Goal: Task Accomplishment & Management: Use online tool/utility

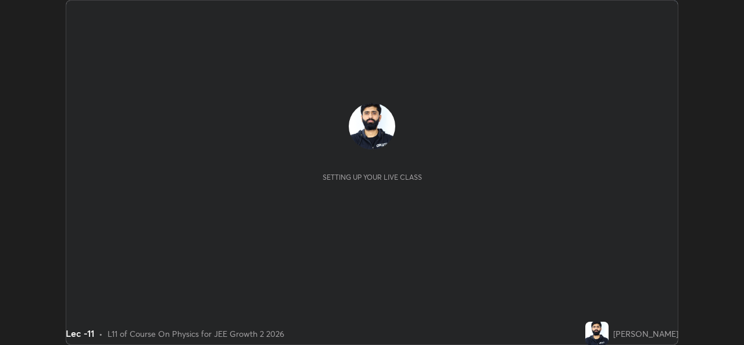
scroll to position [345, 744]
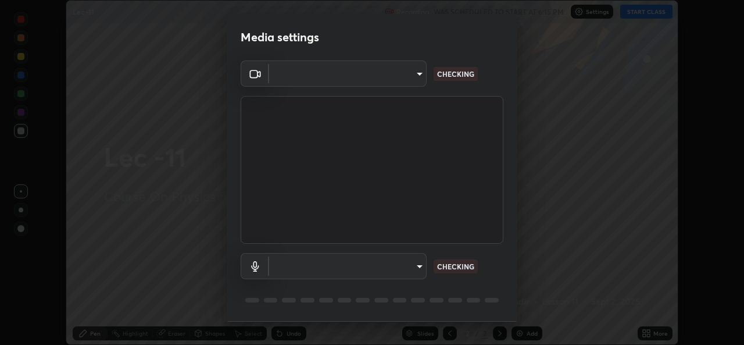
click at [463, 266] on p "CHECKING" at bounding box center [455, 266] width 37 height 10
type input "78e73baf3d63bceb4c45423e3c658d9595c8caa1ee6d34b79bc6d5c79dc82097"
type input "default"
click at [462, 274] on div "Default - Capture Input terminal (Digital Array MIC) (2207:0019) default CHECKI…" at bounding box center [372, 266] width 263 height 26
click at [464, 265] on p "CHECKING" at bounding box center [455, 266] width 37 height 10
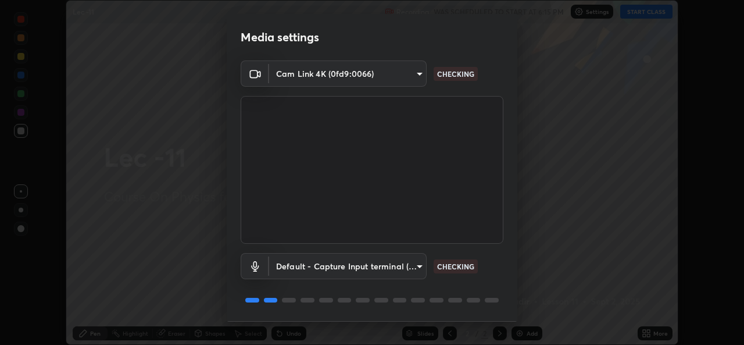
click at [463, 262] on p "CHECKING" at bounding box center [455, 266] width 37 height 10
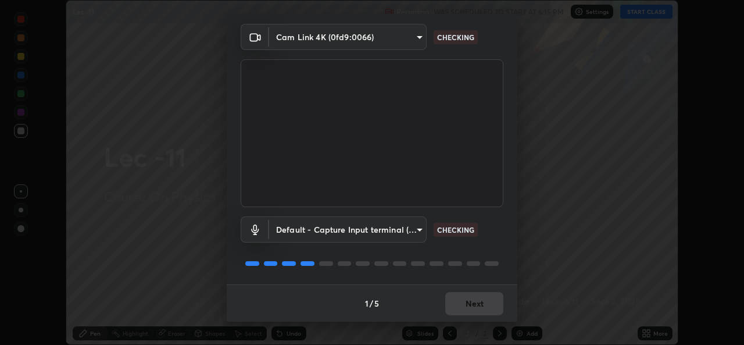
click at [477, 304] on div "1 / 5 Next" at bounding box center [372, 302] width 291 height 37
click at [474, 305] on div "1 / 5 Next" at bounding box center [372, 302] width 291 height 37
click at [390, 42] on body "Erase all Lec -11 Recording WAS SCHEDULED TO START AT 6:15 PM Settings START CL…" at bounding box center [372, 172] width 744 height 345
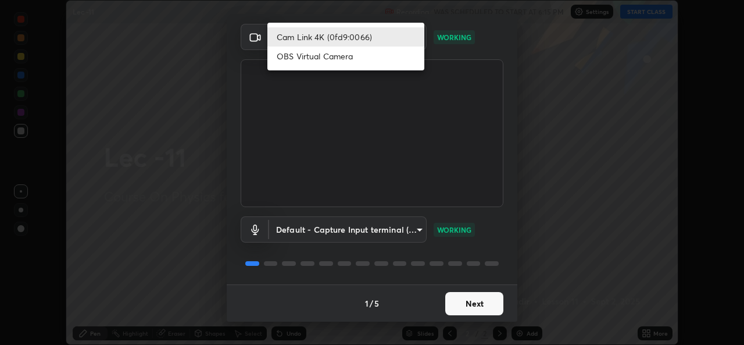
click at [463, 62] on div at bounding box center [372, 172] width 744 height 345
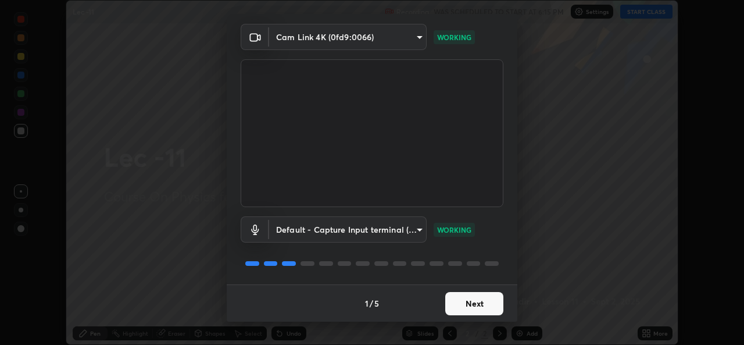
click at [472, 308] on button "Next" at bounding box center [474, 303] width 58 height 23
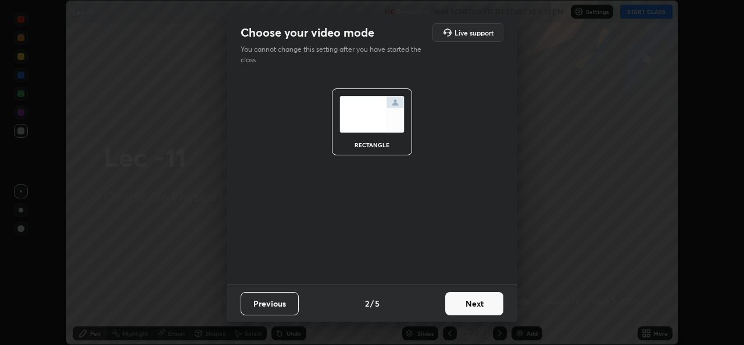
scroll to position [0, 0]
click at [467, 306] on button "Next" at bounding box center [474, 303] width 58 height 23
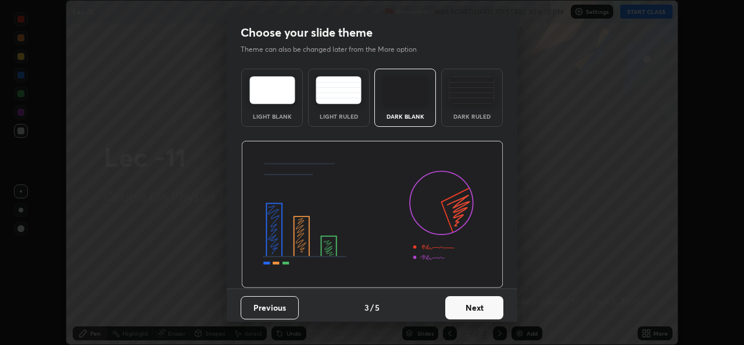
click at [471, 307] on button "Next" at bounding box center [474, 307] width 58 height 23
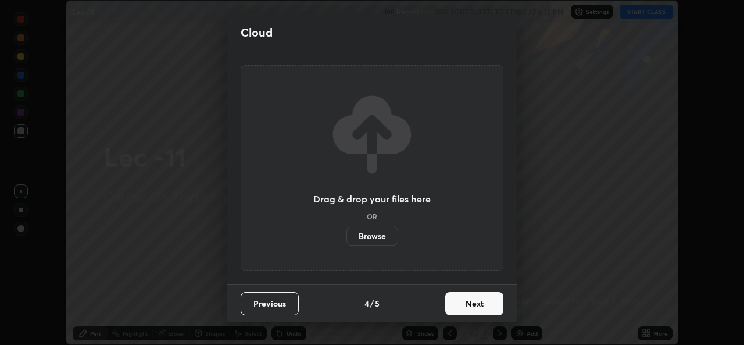
click at [469, 302] on button "Next" at bounding box center [474, 303] width 58 height 23
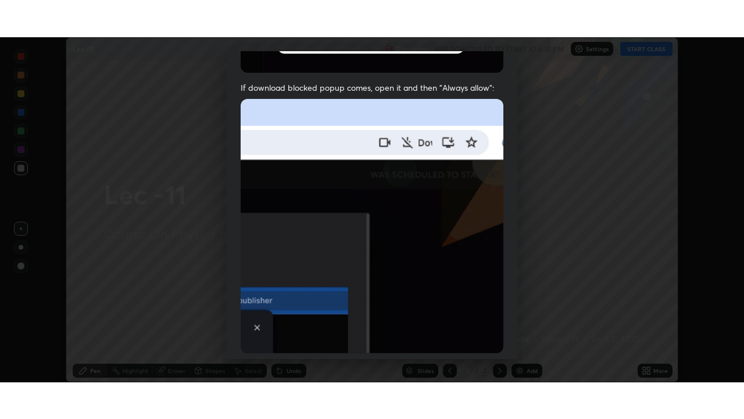
scroll to position [274, 0]
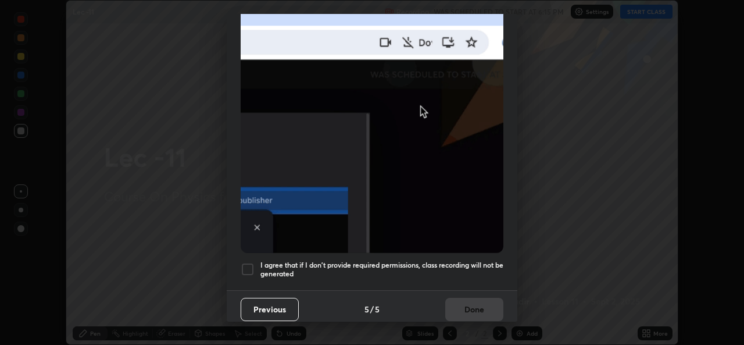
click at [248, 268] on div at bounding box center [248, 269] width 14 height 14
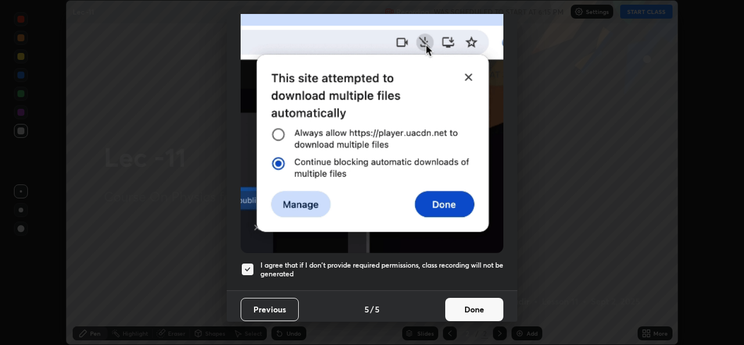
click at [466, 306] on button "Done" at bounding box center [474, 309] width 58 height 23
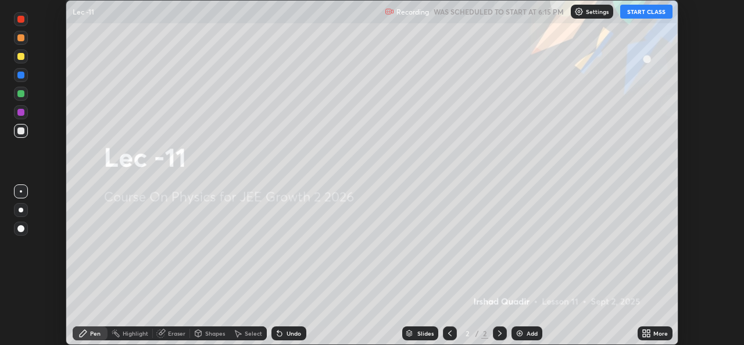
click at [646, 15] on button "START CLASS" at bounding box center [646, 12] width 52 height 14
click at [658, 334] on div "More" at bounding box center [660, 333] width 15 height 6
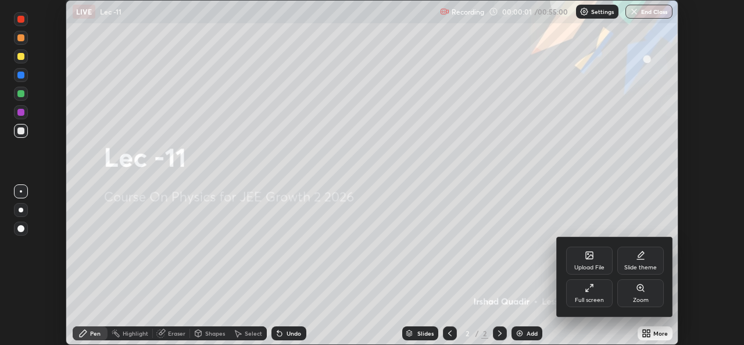
click at [646, 268] on div "Slide theme" at bounding box center [640, 268] width 33 height 6
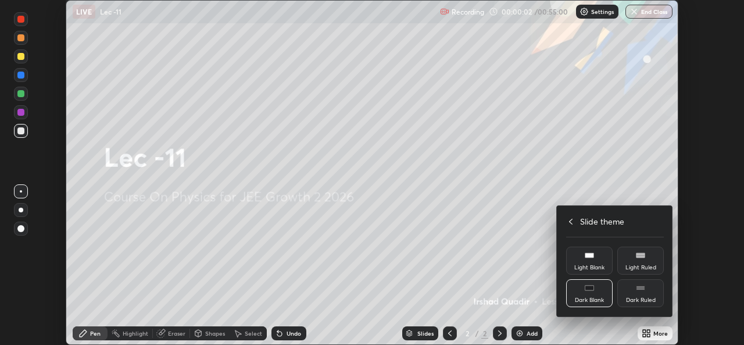
click at [646, 293] on div "Dark Ruled" at bounding box center [640, 293] width 47 height 28
click at [571, 221] on icon at bounding box center [570, 221] width 9 height 9
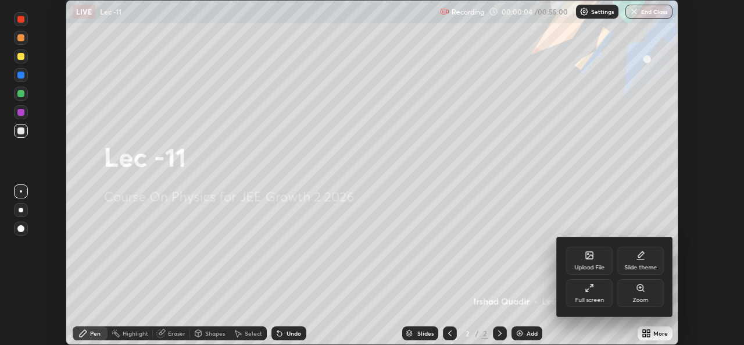
click at [588, 288] on icon at bounding box center [587, 289] width 3 height 3
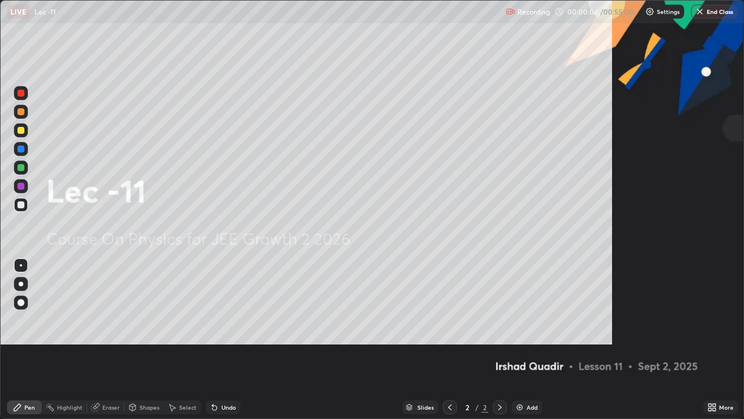
scroll to position [419, 744]
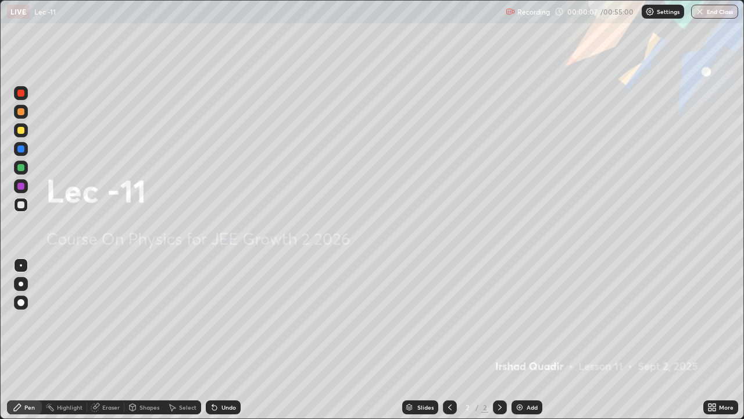
click at [494, 344] on div at bounding box center [500, 407] width 14 height 14
click at [496, 344] on icon at bounding box center [499, 406] width 9 height 9
click at [525, 344] on div "Add" at bounding box center [527, 407] width 31 height 14
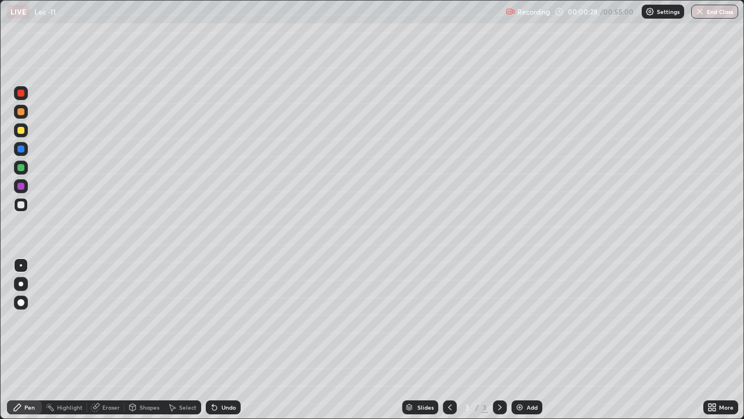
click at [109, 344] on div "Eraser" at bounding box center [110, 407] width 17 height 6
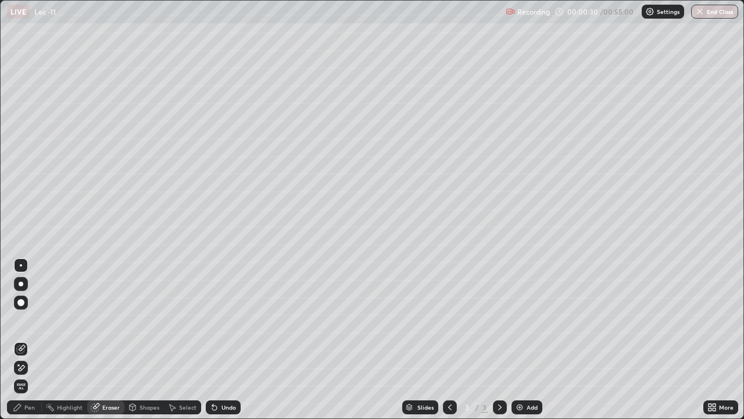
click at [37, 344] on div "Pen" at bounding box center [24, 407] width 35 height 14
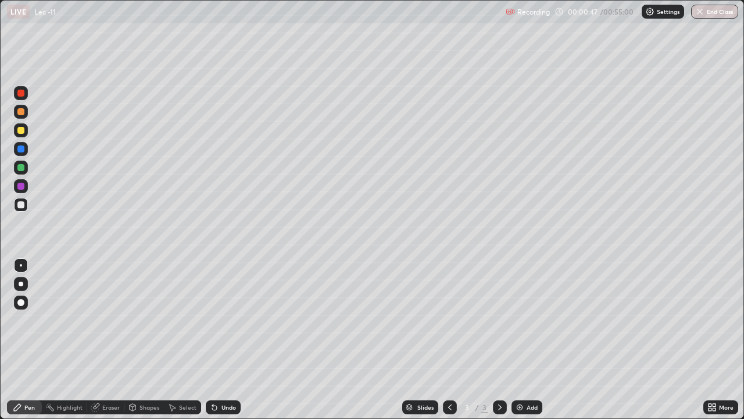
click at [102, 344] on div "Eraser" at bounding box center [110, 407] width 17 height 6
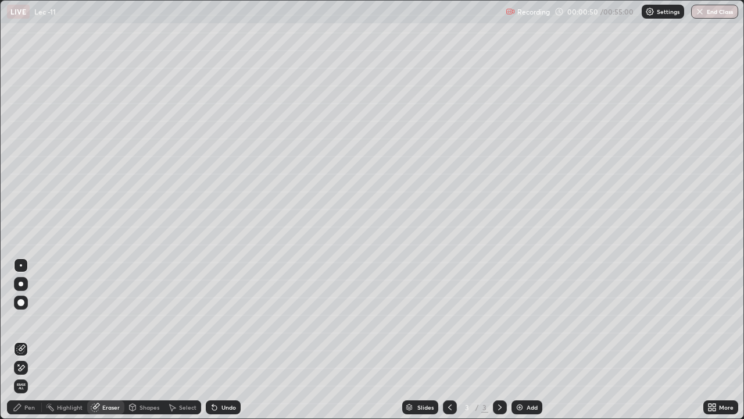
click at [35, 344] on div "Pen" at bounding box center [24, 407] width 35 height 14
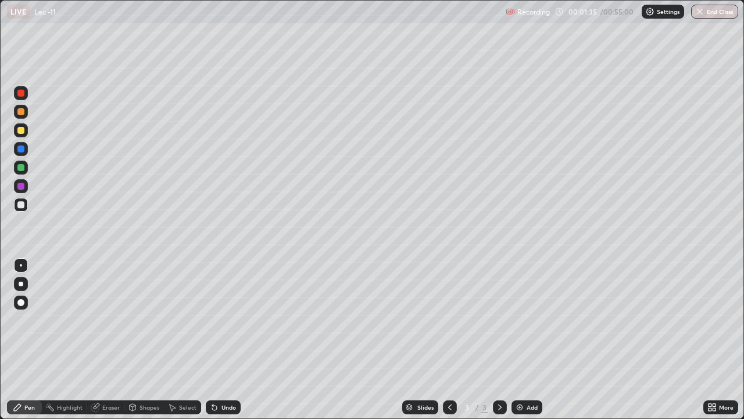
click at [21, 94] on div at bounding box center [20, 93] width 7 height 7
click at [114, 344] on div "Eraser" at bounding box center [110, 407] width 17 height 6
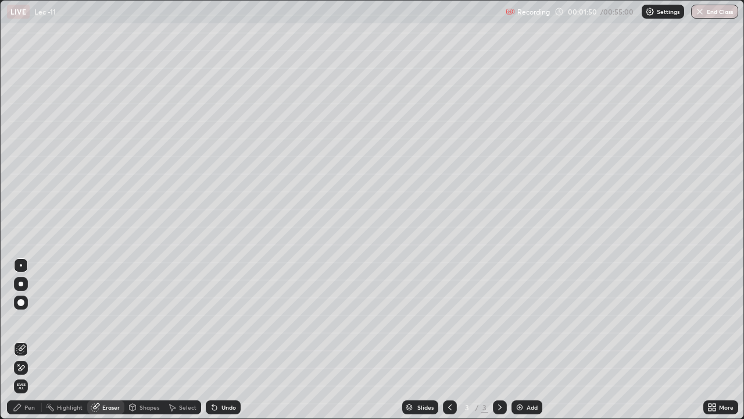
click at [23, 305] on div at bounding box center [21, 302] width 14 height 14
click at [37, 344] on div "Pen" at bounding box center [24, 407] width 35 height 14
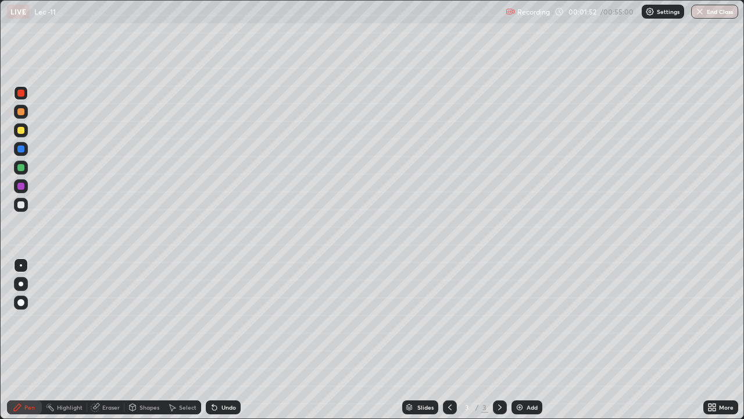
click at [23, 169] on div at bounding box center [20, 167] width 7 height 7
click at [152, 344] on div "Shapes" at bounding box center [144, 407] width 40 height 14
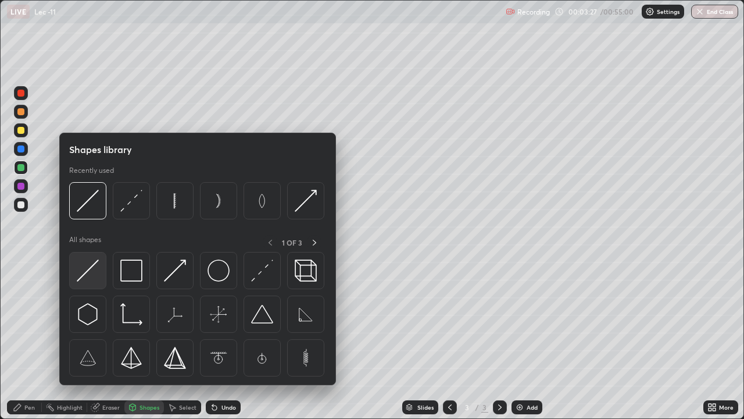
click at [95, 274] on img at bounding box center [88, 270] width 22 height 22
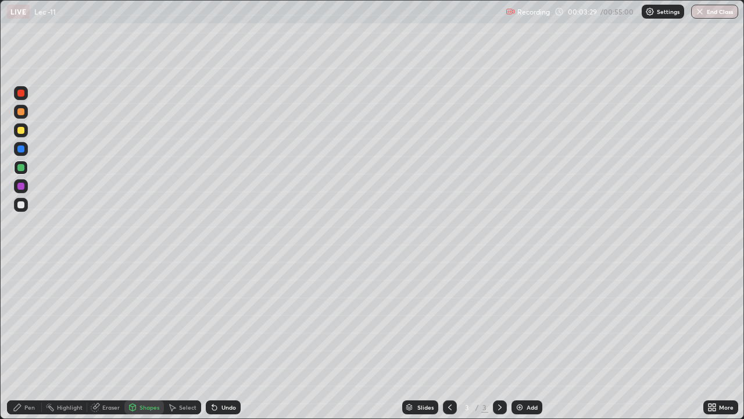
click at [23, 132] on div at bounding box center [20, 130] width 7 height 7
click at [31, 344] on div "Pen" at bounding box center [24, 407] width 35 height 14
click at [111, 344] on div "Eraser" at bounding box center [110, 407] width 17 height 6
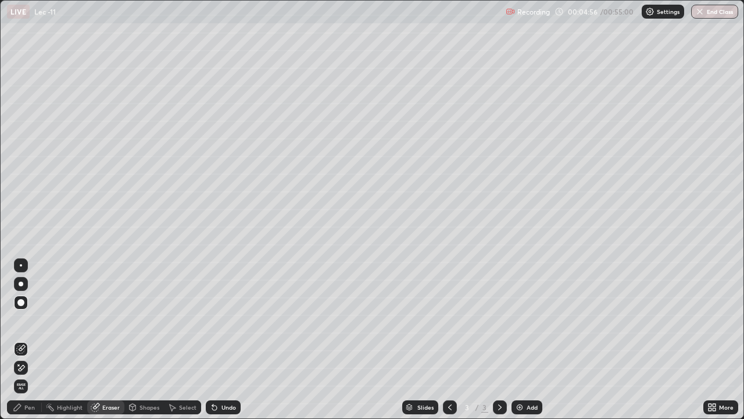
click at [39, 344] on div "Pen" at bounding box center [24, 407] width 35 height 14
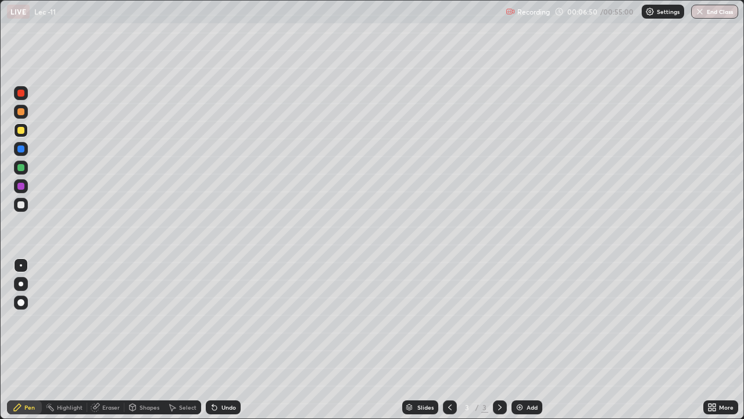
click at [23, 166] on div at bounding box center [20, 167] width 7 height 7
click at [108, 344] on div "Eraser" at bounding box center [110, 407] width 17 height 6
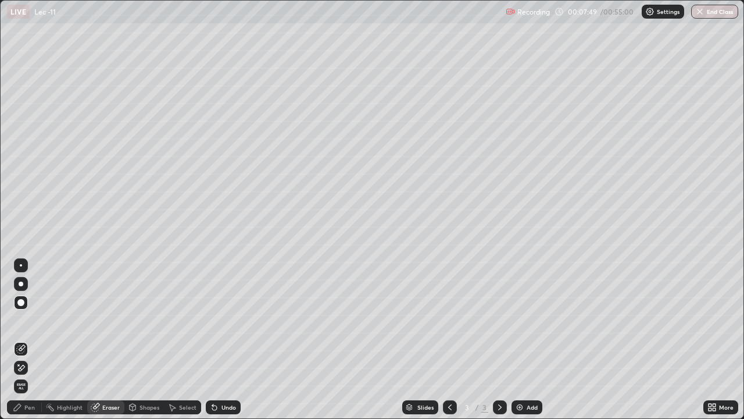
click at [34, 344] on div "Pen" at bounding box center [24, 407] width 35 height 14
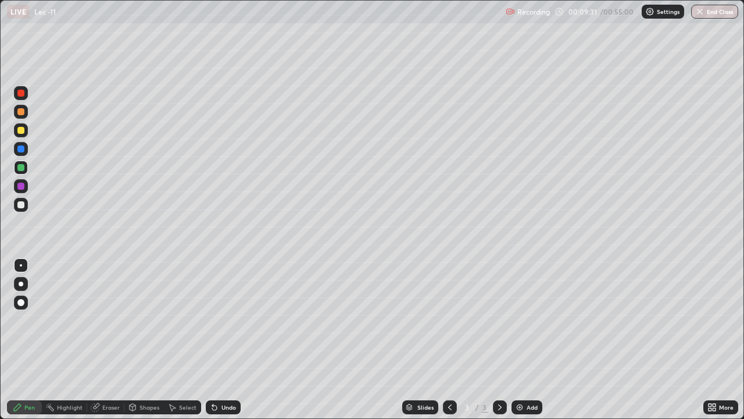
click at [521, 344] on img at bounding box center [519, 406] width 9 height 9
click at [105, 344] on div "Eraser" at bounding box center [105, 407] width 37 height 14
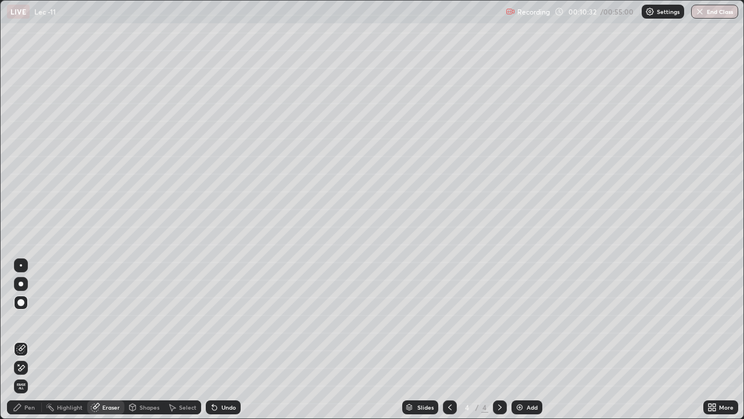
click at [33, 344] on div "Pen" at bounding box center [29, 407] width 10 height 6
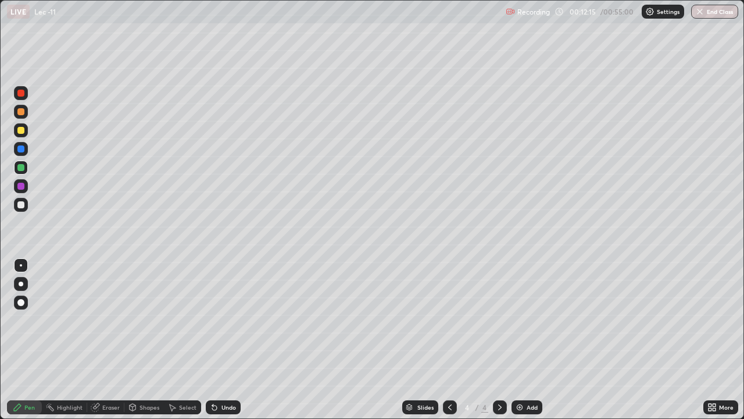
click at [150, 344] on div "Shapes" at bounding box center [150, 407] width 20 height 6
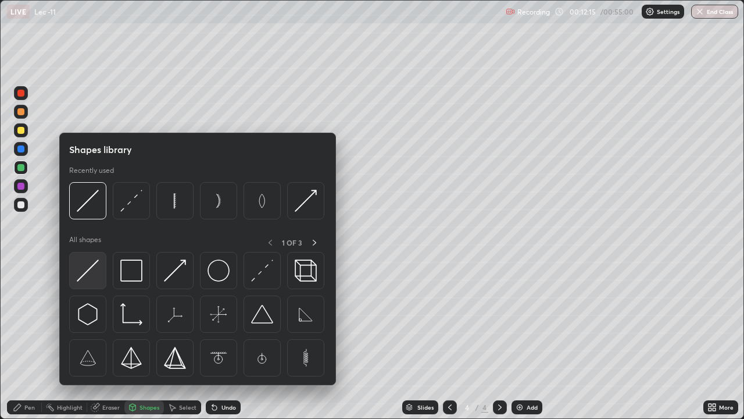
click at [94, 272] on img at bounding box center [88, 270] width 22 height 22
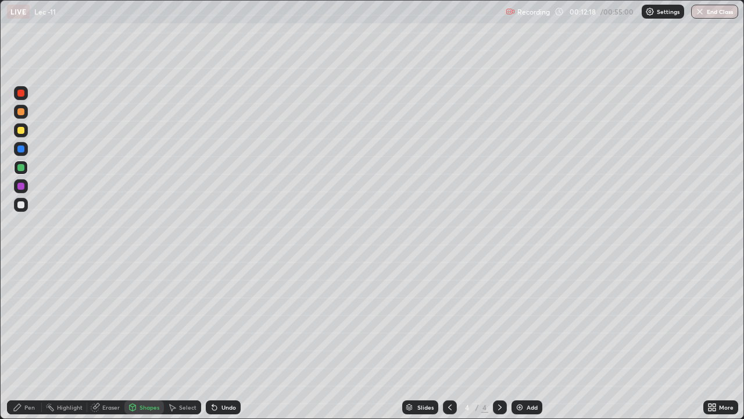
click at [35, 344] on div "Pen" at bounding box center [24, 407] width 35 height 14
click at [520, 344] on img at bounding box center [519, 406] width 9 height 9
click at [22, 94] on div at bounding box center [20, 93] width 7 height 7
click at [155, 344] on div "Shapes" at bounding box center [150, 407] width 20 height 6
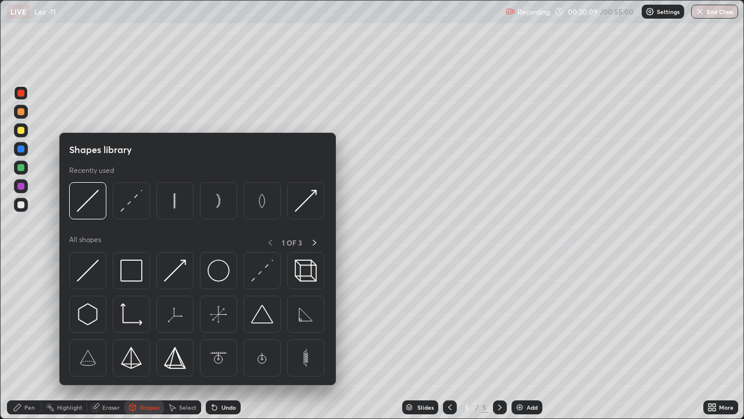
click at [21, 166] on div at bounding box center [20, 167] width 7 height 7
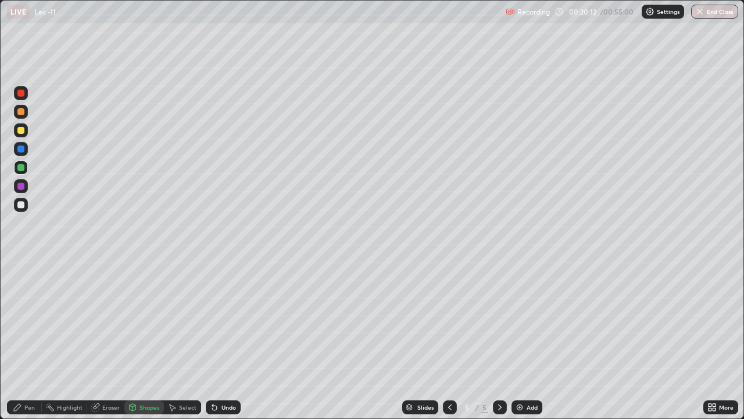
click at [216, 344] on icon at bounding box center [214, 406] width 9 height 9
click at [20, 130] on div at bounding box center [20, 130] width 7 height 7
click at [36, 344] on div "Pen" at bounding box center [24, 407] width 35 height 14
click at [23, 164] on div at bounding box center [21, 167] width 14 height 14
click at [147, 344] on div "Shapes" at bounding box center [150, 407] width 20 height 6
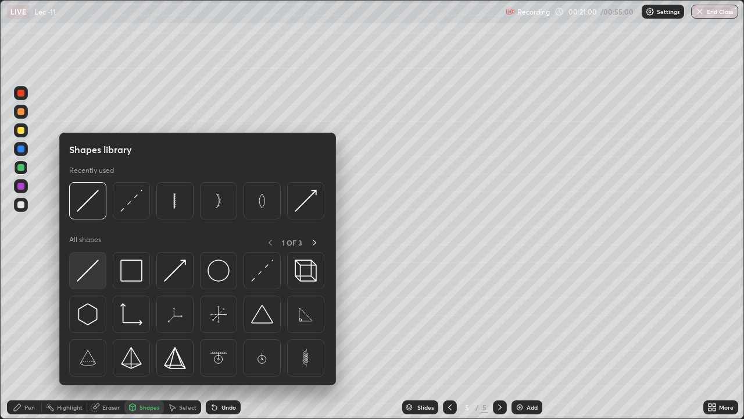
click at [85, 273] on img at bounding box center [88, 270] width 22 height 22
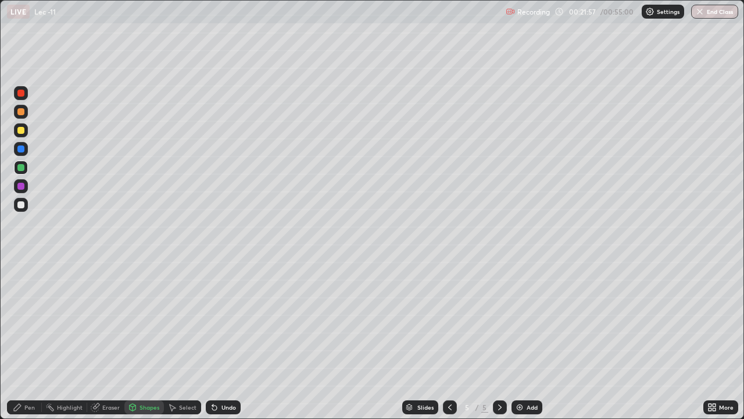
click at [22, 167] on div at bounding box center [20, 167] width 7 height 7
click at [37, 344] on div "Pen" at bounding box center [24, 407] width 35 height 14
click at [96, 344] on icon at bounding box center [96, 406] width 6 height 6
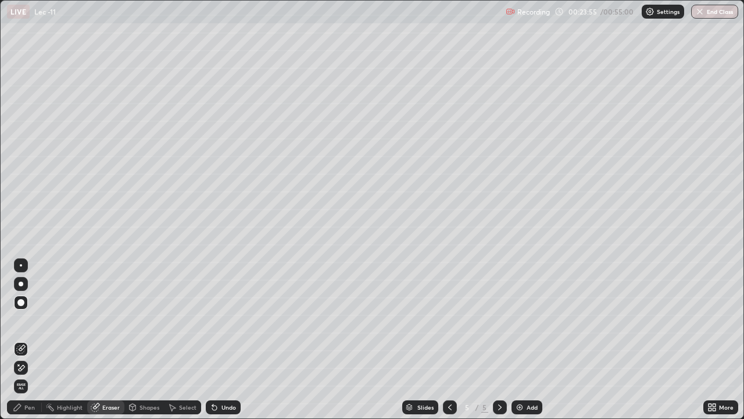
click at [36, 344] on div "Pen" at bounding box center [24, 407] width 35 height 14
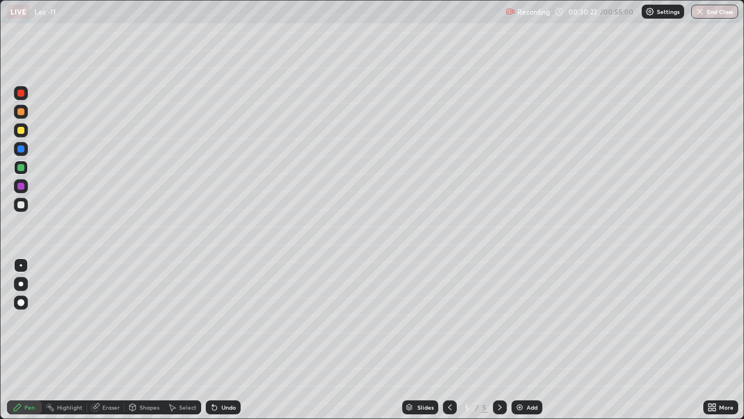
click at [524, 344] on div "Add" at bounding box center [527, 407] width 31 height 14
click at [140, 344] on div "Shapes" at bounding box center [150, 407] width 20 height 6
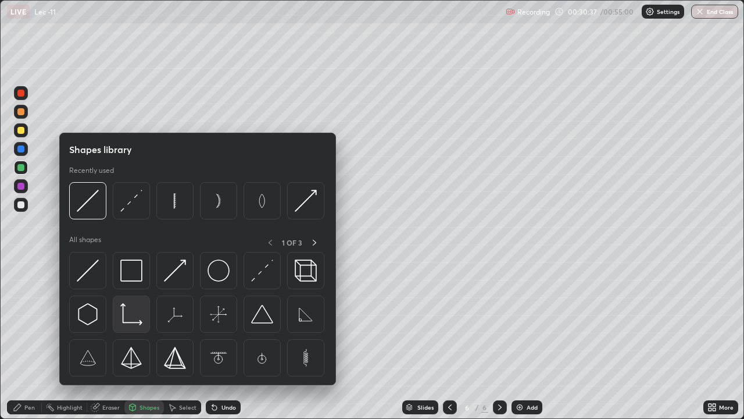
click at [123, 319] on img at bounding box center [131, 314] width 22 height 22
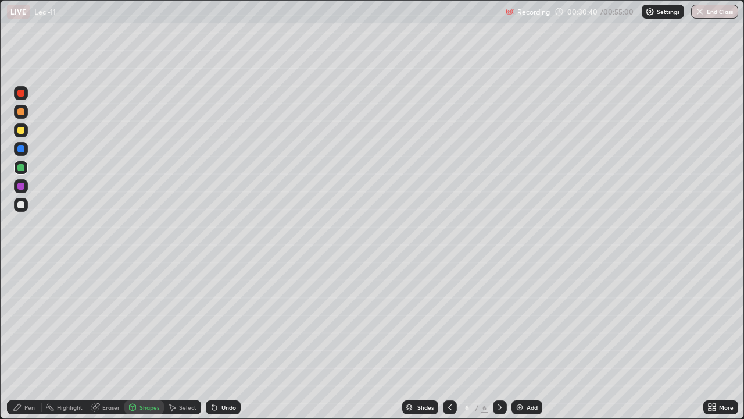
click at [34, 344] on div "Pen" at bounding box center [29, 407] width 10 height 6
click at [109, 344] on div "Eraser" at bounding box center [110, 407] width 17 height 6
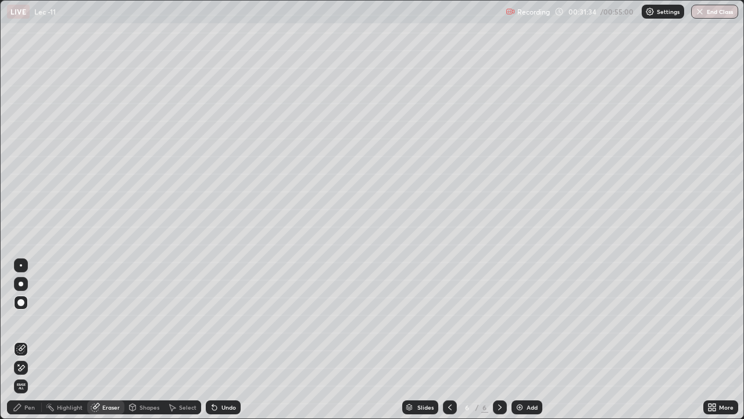
click at [35, 344] on div "Pen" at bounding box center [24, 407] width 35 height 14
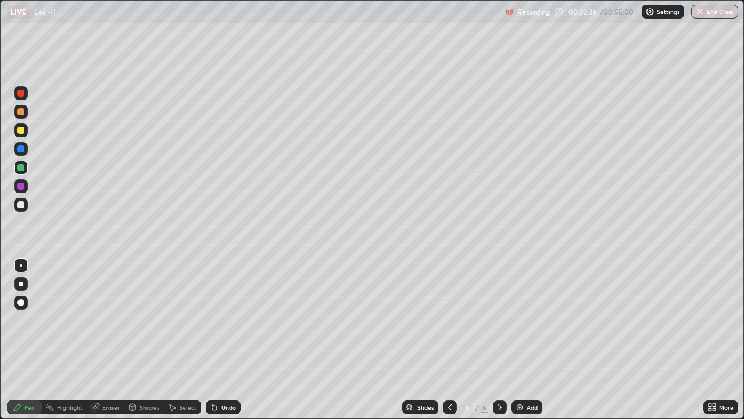
click at [147, 344] on div "Shapes" at bounding box center [144, 407] width 40 height 14
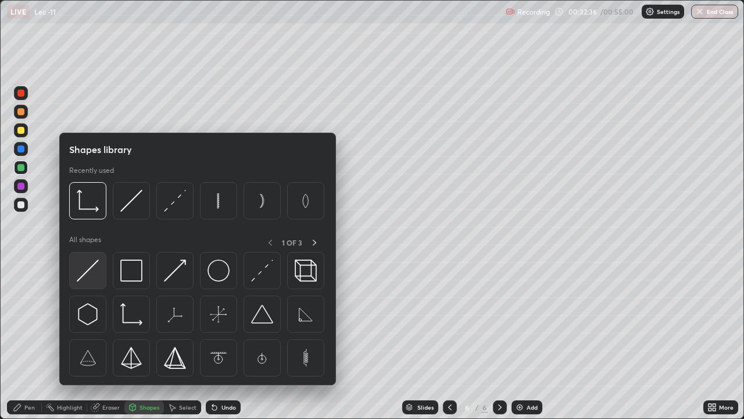
click at [94, 277] on img at bounding box center [88, 270] width 22 height 22
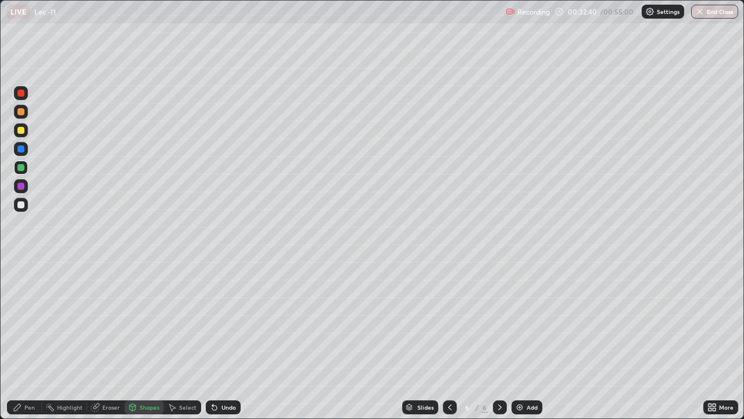
click at [149, 344] on div "Shapes" at bounding box center [150, 407] width 20 height 6
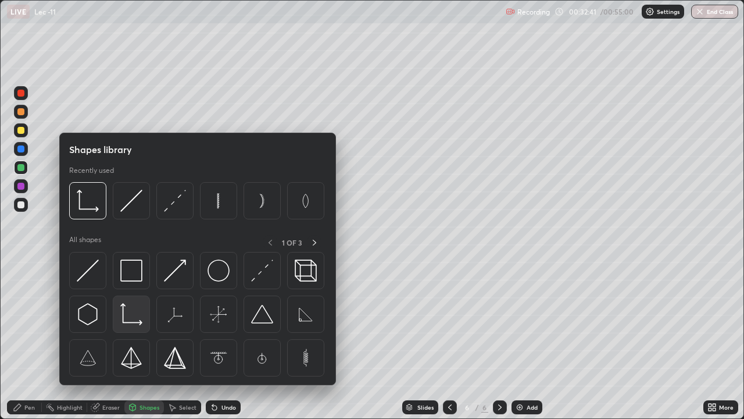
click at [127, 319] on img at bounding box center [131, 314] width 22 height 22
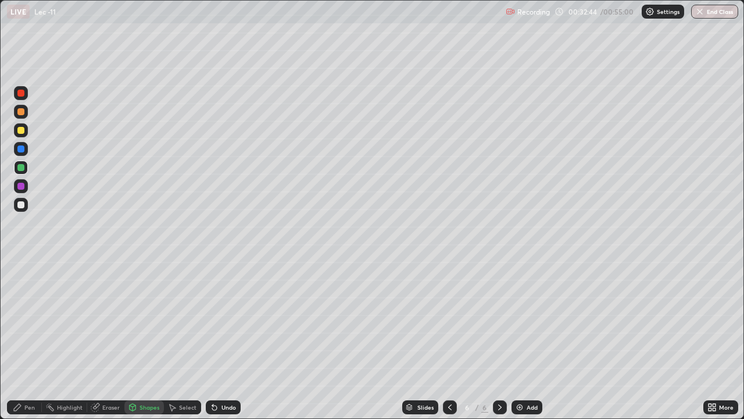
click at [31, 344] on div "Pen" at bounding box center [24, 407] width 35 height 14
click at [108, 344] on div "Eraser" at bounding box center [110, 407] width 17 height 6
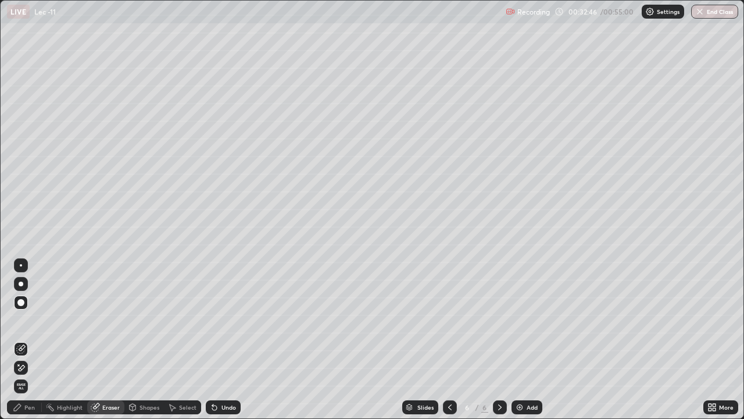
click at [149, 344] on div "Shapes" at bounding box center [150, 407] width 20 height 6
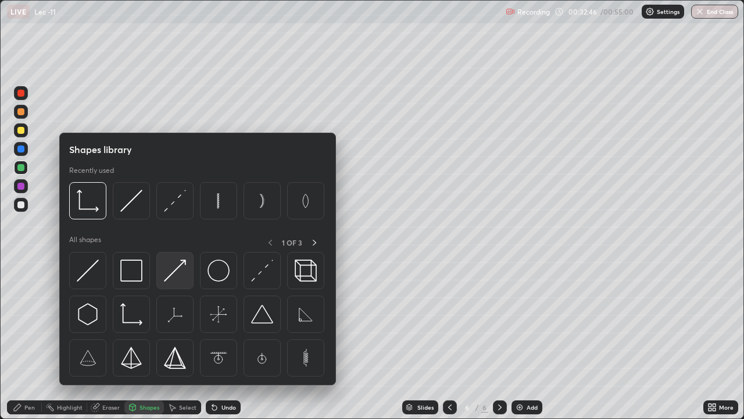
click at [170, 273] on img at bounding box center [175, 270] width 22 height 22
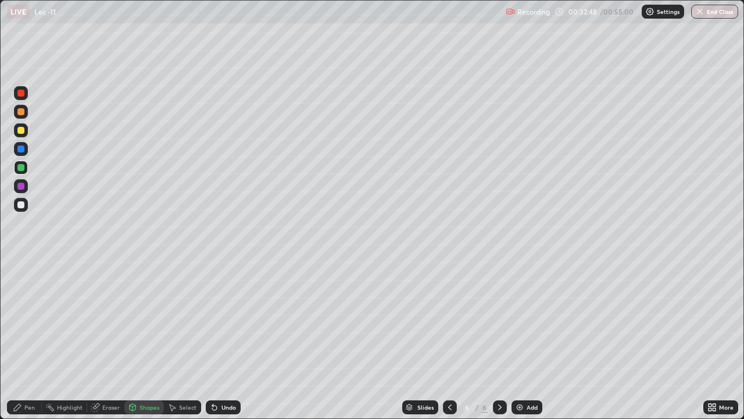
click at [22, 133] on div at bounding box center [20, 130] width 7 height 7
click at [35, 344] on div "Pen" at bounding box center [24, 407] width 35 height 14
click at [151, 344] on div "Shapes" at bounding box center [150, 407] width 20 height 6
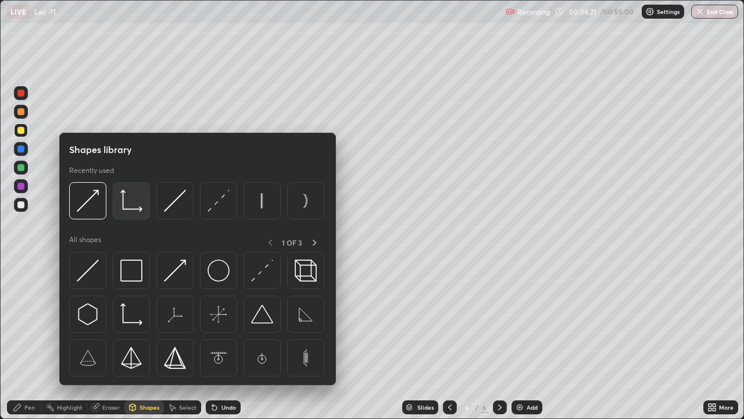
click at [140, 210] on img at bounding box center [131, 201] width 22 height 22
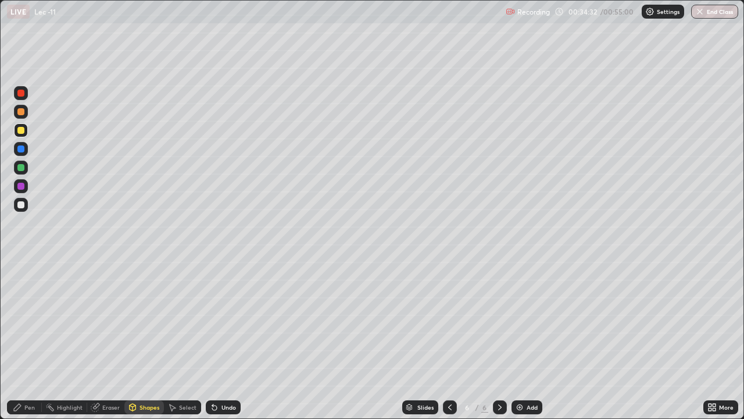
click at [47, 344] on circle at bounding box center [47, 406] width 1 height 1
click at [33, 344] on div "Pen" at bounding box center [29, 407] width 10 height 6
click at [21, 167] on div at bounding box center [20, 167] width 7 height 7
click at [146, 344] on div "Shapes" at bounding box center [150, 407] width 20 height 6
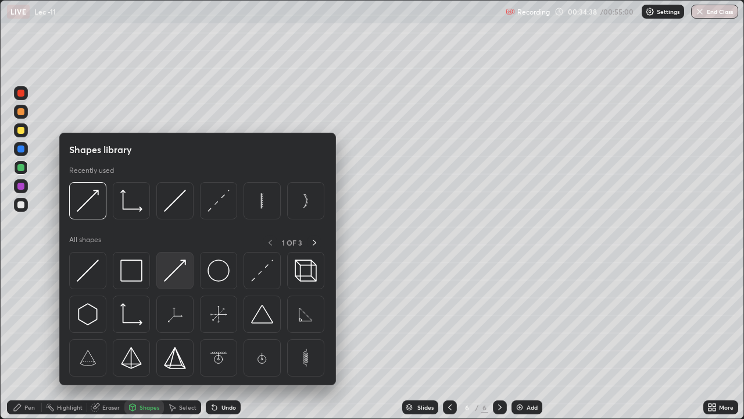
click at [171, 276] on img at bounding box center [175, 270] width 22 height 22
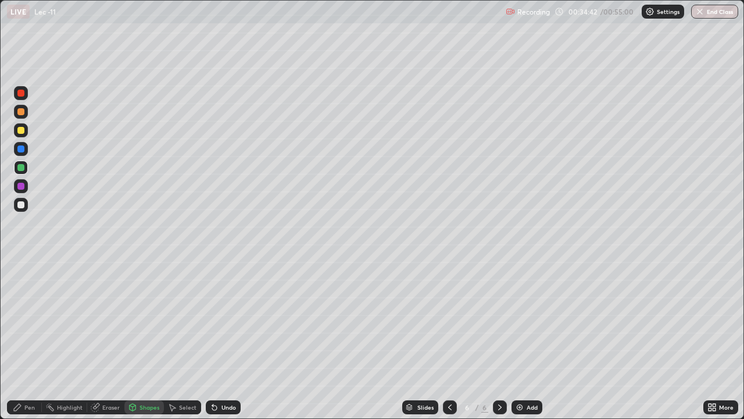
click at [35, 344] on div "Pen" at bounding box center [24, 407] width 35 height 14
click at [153, 344] on div "Shapes" at bounding box center [150, 407] width 20 height 6
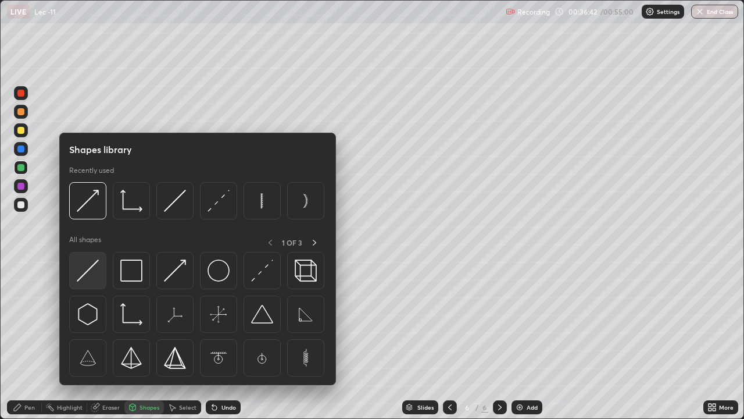
click at [97, 273] on img at bounding box center [88, 270] width 22 height 22
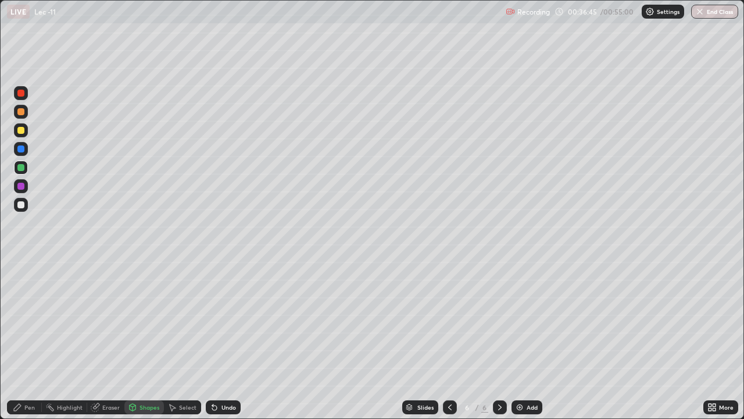
click at [34, 344] on div "Pen" at bounding box center [29, 407] width 10 height 6
click at [224, 344] on div "Undo" at bounding box center [223, 407] width 35 height 14
click at [228, 344] on div "Undo" at bounding box center [228, 407] width 15 height 6
click at [37, 344] on div "Pen" at bounding box center [24, 407] width 35 height 14
click at [23, 113] on div at bounding box center [20, 111] width 7 height 7
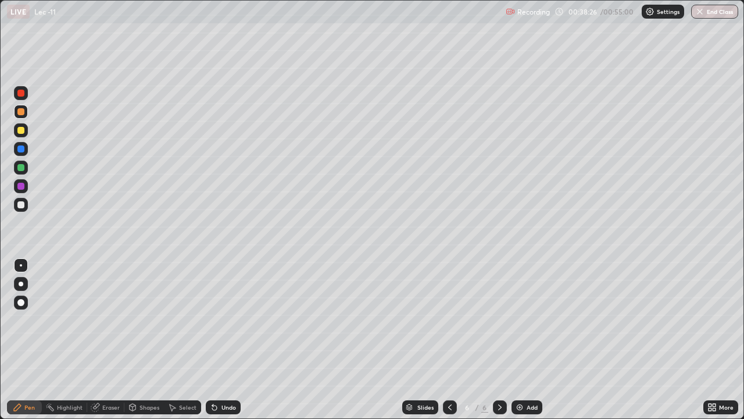
click at [115, 344] on div "Eraser" at bounding box center [110, 407] width 17 height 6
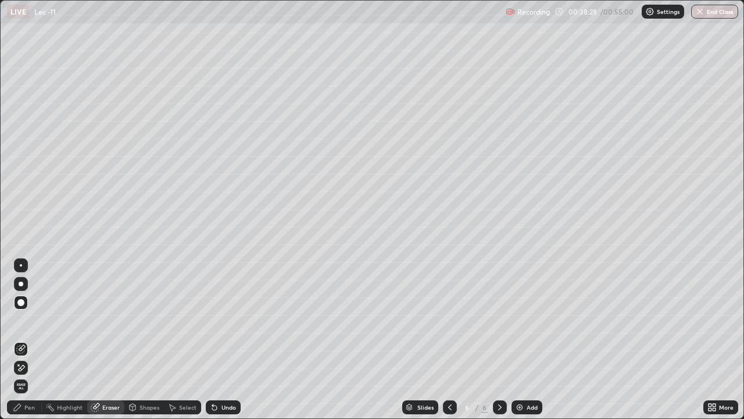
click at [37, 344] on div "Pen" at bounding box center [24, 407] width 35 height 14
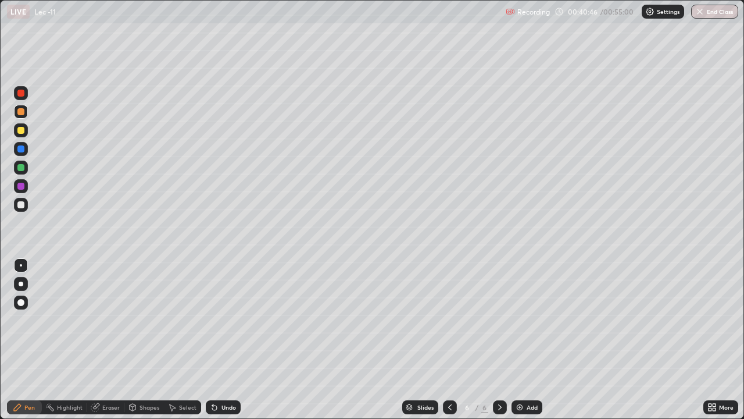
click at [499, 344] on icon at bounding box center [499, 406] width 9 height 9
click at [524, 344] on div "Add" at bounding box center [527, 407] width 31 height 14
click at [149, 344] on div "Shapes" at bounding box center [150, 407] width 20 height 6
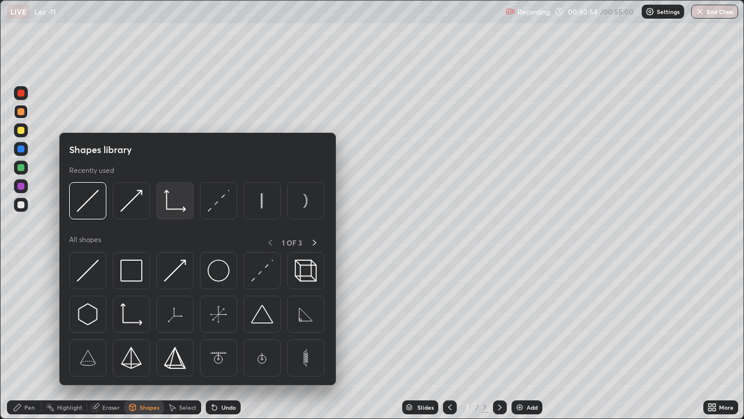
click at [174, 210] on img at bounding box center [175, 201] width 22 height 22
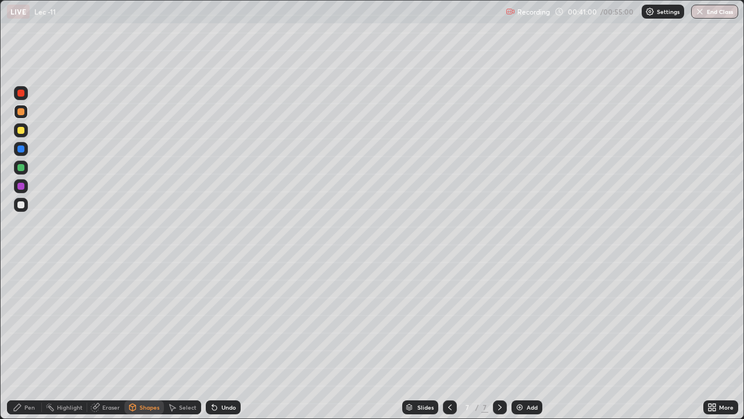
click at [20, 169] on div at bounding box center [20, 167] width 7 height 7
click at [33, 344] on div "Pen" at bounding box center [29, 407] width 10 height 6
click at [141, 344] on div "Shapes" at bounding box center [150, 407] width 20 height 6
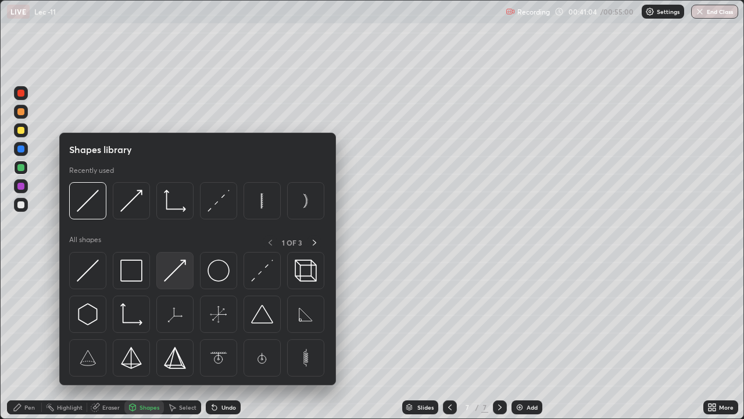
click at [169, 278] on img at bounding box center [175, 270] width 22 height 22
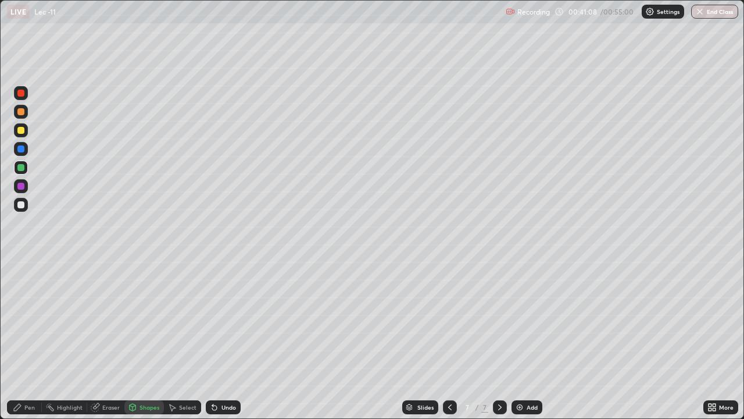
click at [21, 129] on div at bounding box center [20, 130] width 7 height 7
click at [221, 344] on div "Undo" at bounding box center [228, 407] width 15 height 6
click at [32, 344] on div "Pen" at bounding box center [29, 407] width 10 height 6
click at [18, 169] on div at bounding box center [20, 167] width 7 height 7
click at [218, 344] on div "Undo" at bounding box center [223, 407] width 35 height 14
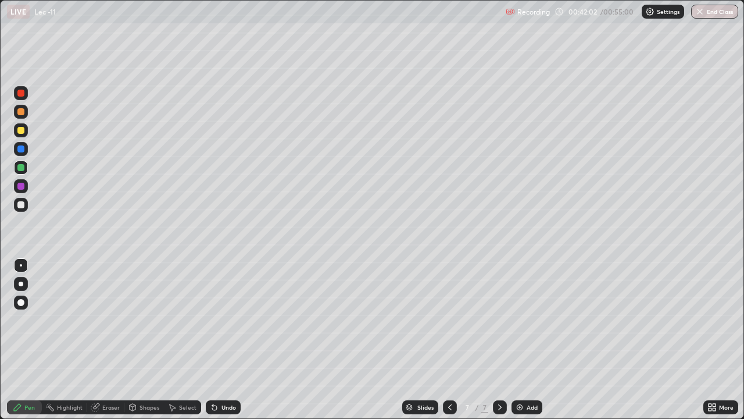
click at [107, 344] on div "Eraser" at bounding box center [110, 407] width 17 height 6
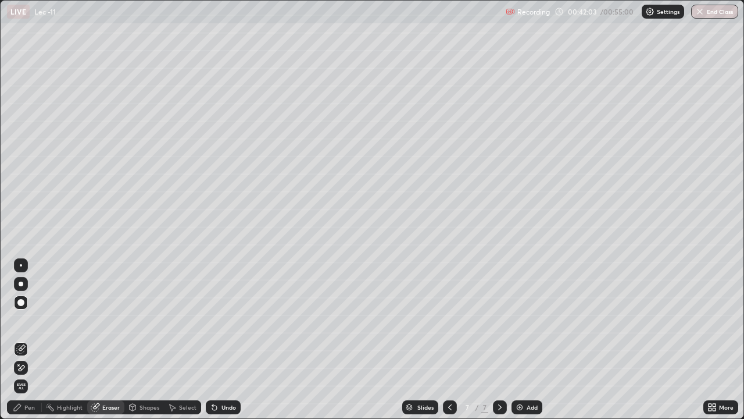
click at [146, 344] on div "Shapes" at bounding box center [150, 407] width 20 height 6
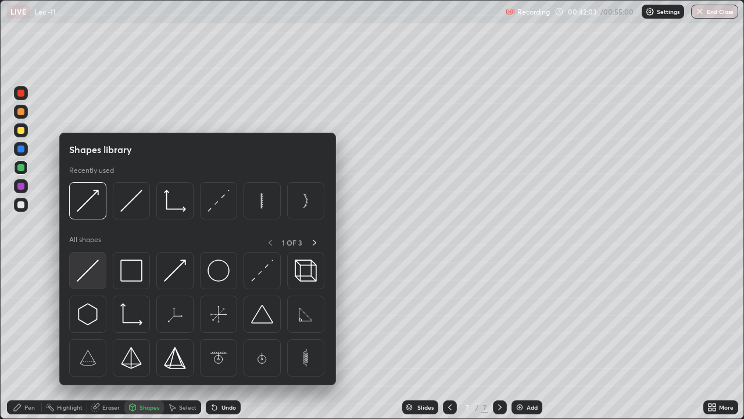
click at [87, 278] on img at bounding box center [88, 270] width 22 height 22
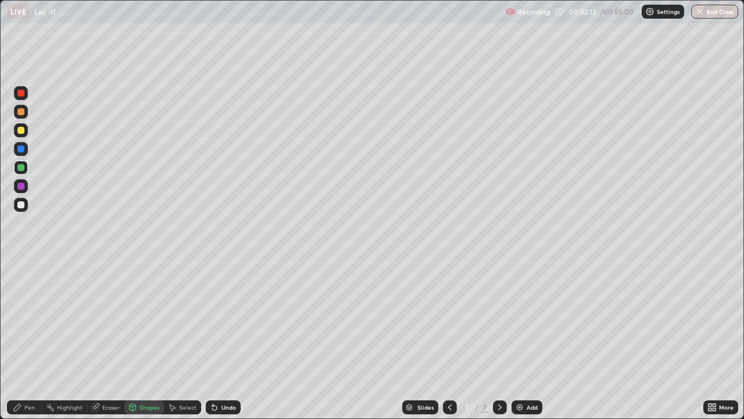
click at [34, 344] on div "Pen" at bounding box center [24, 407] width 35 height 14
click at [106, 344] on div "Eraser" at bounding box center [110, 407] width 17 height 6
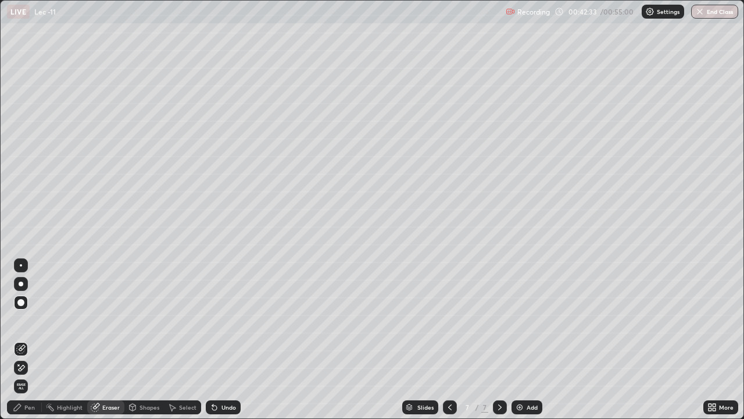
click at [145, 344] on div "Shapes" at bounding box center [144, 407] width 40 height 14
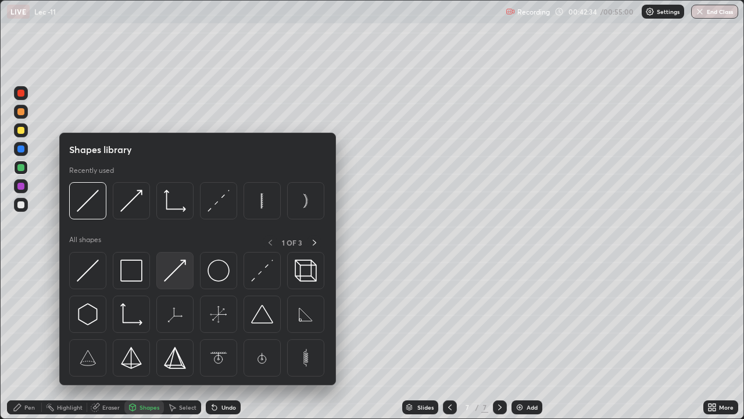
click at [171, 277] on img at bounding box center [175, 270] width 22 height 22
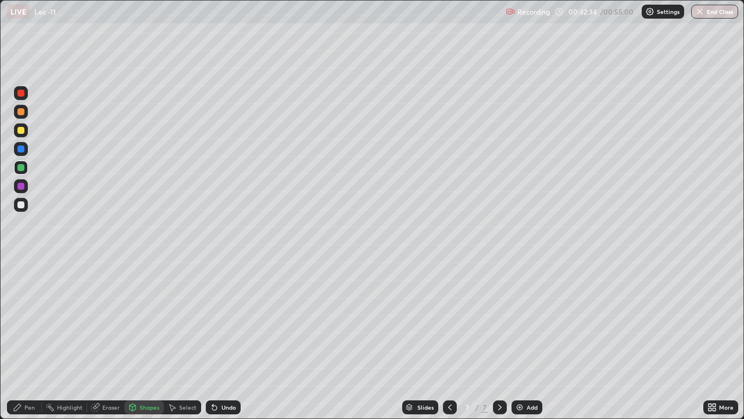
click at [20, 130] on div at bounding box center [20, 130] width 7 height 7
click at [31, 344] on div "Pen" at bounding box center [29, 407] width 10 height 6
click at [141, 344] on div "Shapes" at bounding box center [150, 407] width 20 height 6
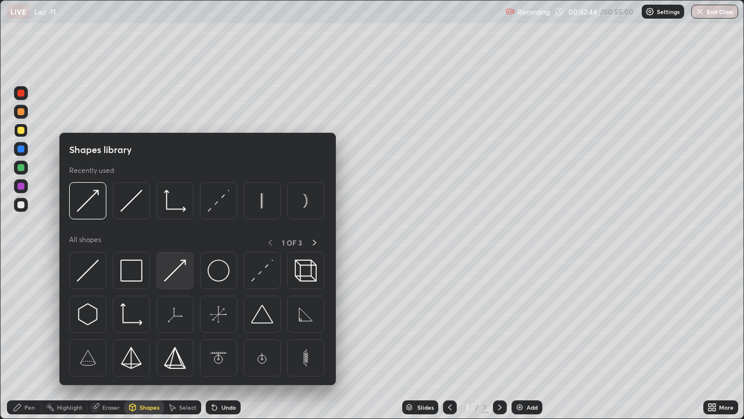
click at [173, 274] on img at bounding box center [175, 270] width 22 height 22
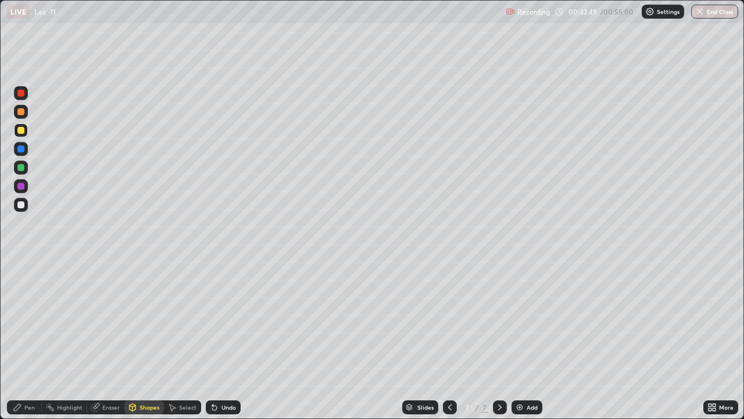
click at [221, 344] on div "Undo" at bounding box center [228, 407] width 15 height 6
click at [34, 344] on div "Pen" at bounding box center [29, 407] width 10 height 6
click at [149, 344] on div "Shapes" at bounding box center [150, 407] width 20 height 6
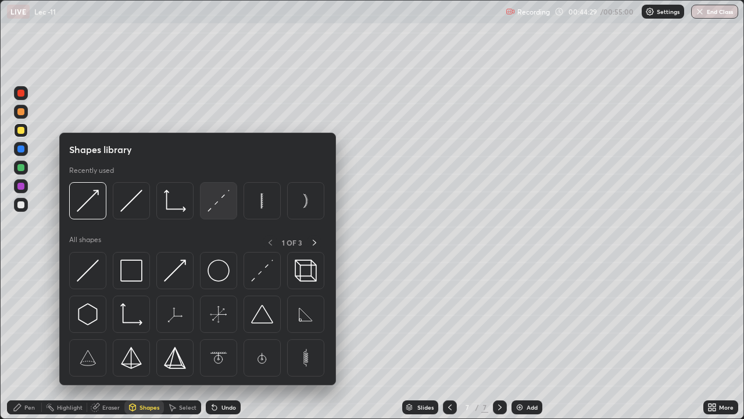
click at [217, 202] on img at bounding box center [219, 201] width 22 height 22
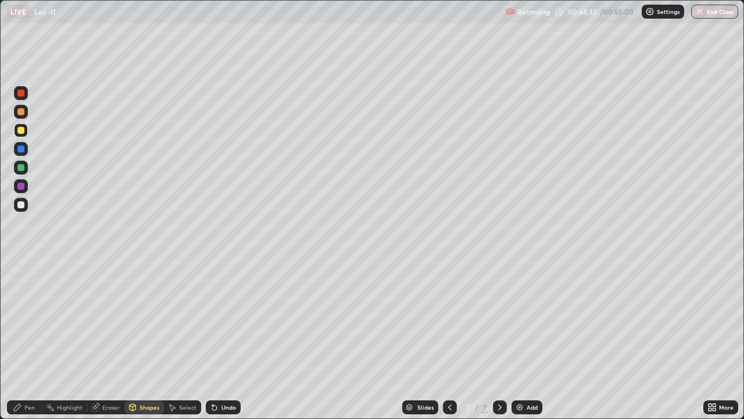
click at [22, 187] on div at bounding box center [20, 186] width 7 height 7
click at [221, 344] on div "Undo" at bounding box center [228, 407] width 15 height 6
click at [34, 344] on div "Pen" at bounding box center [29, 407] width 10 height 6
click at [109, 344] on div "Eraser" at bounding box center [110, 407] width 17 height 6
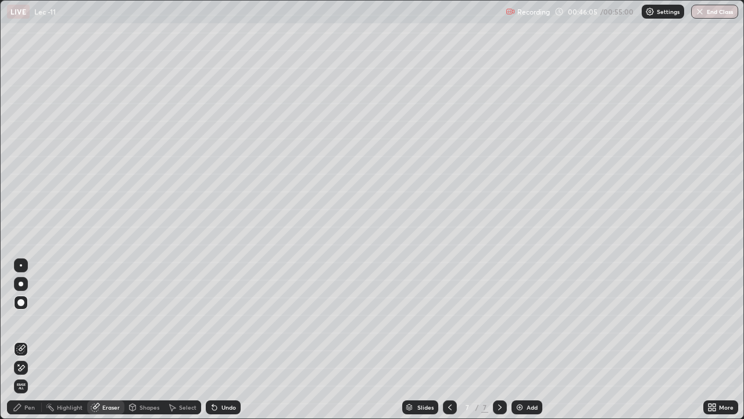
click at [38, 344] on div "Pen" at bounding box center [24, 407] width 35 height 14
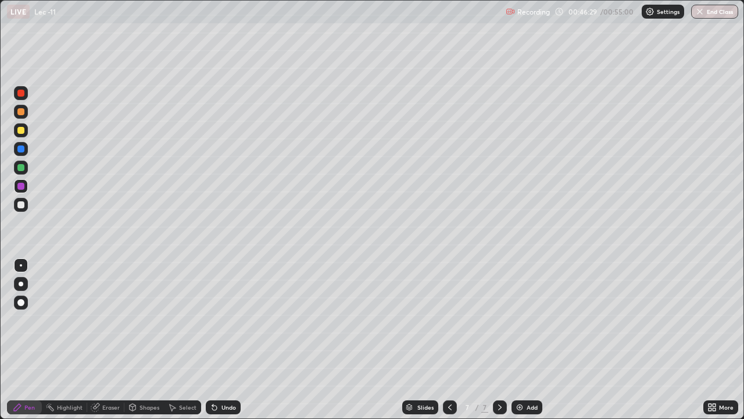
click at [106, 344] on div "Eraser" at bounding box center [110, 407] width 17 height 6
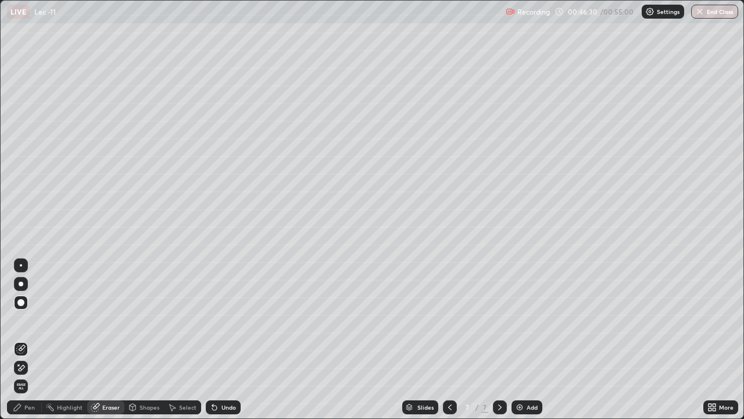
click at [47, 344] on circle at bounding box center [46, 405] width 1 height 1
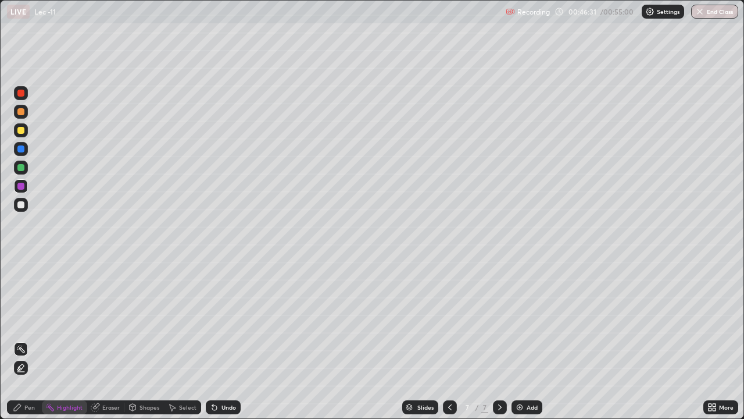
click at [20, 169] on div at bounding box center [20, 167] width 7 height 7
click at [218, 344] on div "Undo" at bounding box center [223, 407] width 35 height 14
click at [21, 131] on div at bounding box center [20, 130] width 7 height 7
click at [223, 344] on div "Undo" at bounding box center [228, 407] width 15 height 6
click at [35, 344] on div "Pen" at bounding box center [24, 407] width 35 height 14
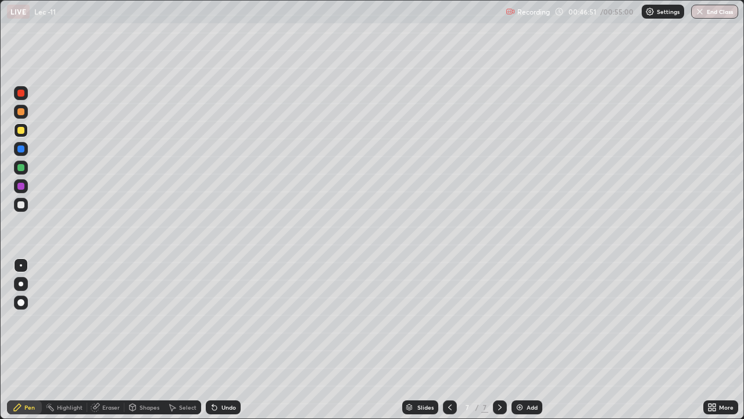
click at [20, 169] on div at bounding box center [20, 167] width 7 height 7
click at [148, 344] on div "Shapes" at bounding box center [150, 407] width 20 height 6
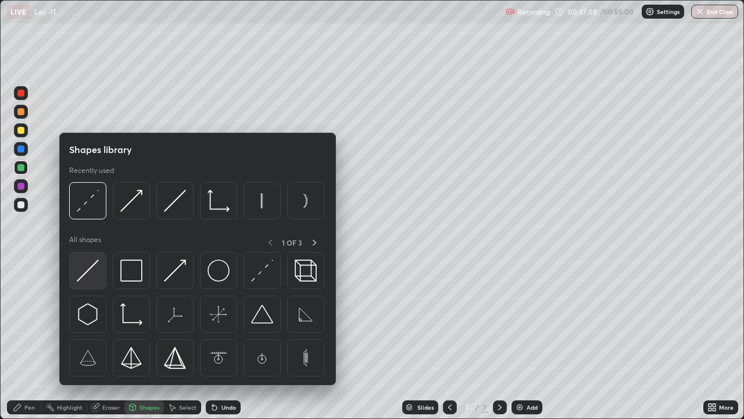
click at [92, 270] on img at bounding box center [88, 270] width 22 height 22
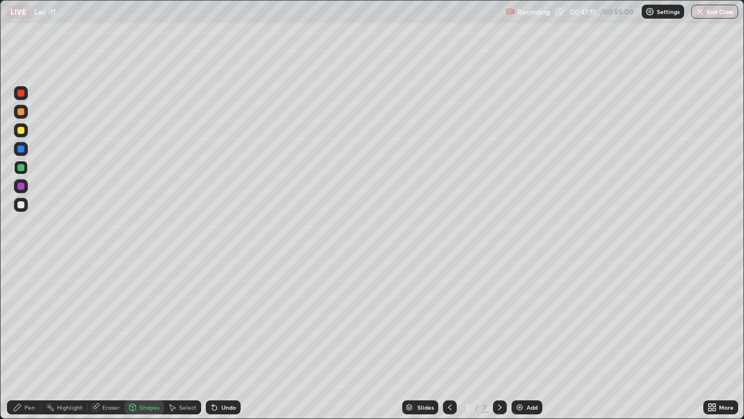
click at [32, 344] on div "Pen" at bounding box center [29, 407] width 10 height 6
click at [102, 344] on div "Eraser" at bounding box center [110, 407] width 17 height 6
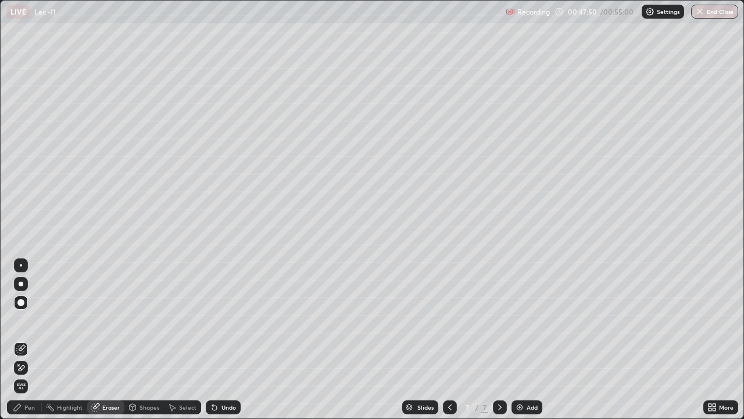
click at [34, 344] on div "Pen" at bounding box center [29, 407] width 10 height 6
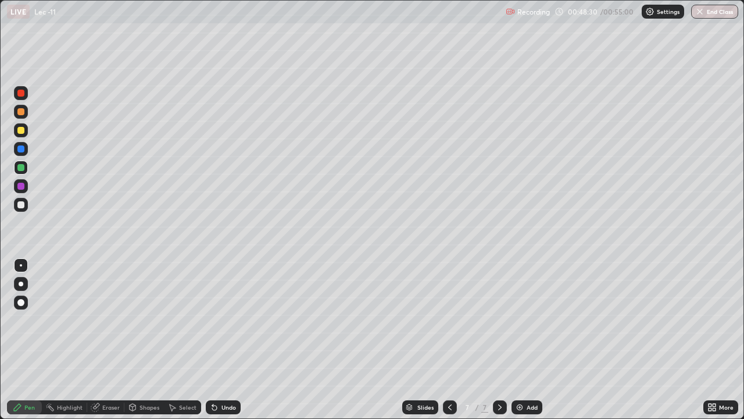
click at [69, 344] on div "Highlight" at bounding box center [70, 407] width 26 height 6
click at [105, 344] on div "Eraser" at bounding box center [110, 407] width 17 height 6
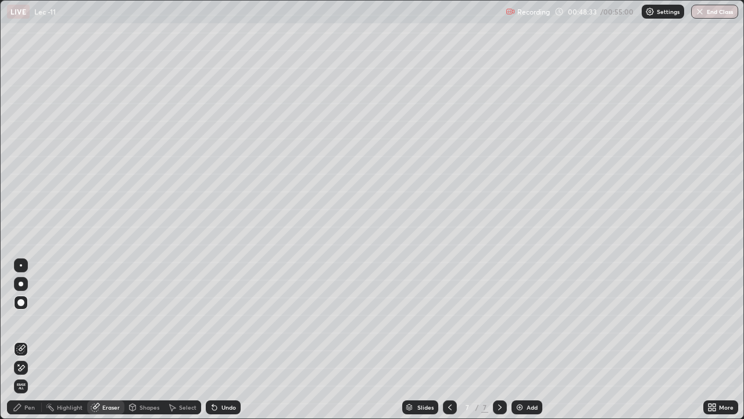
click at [34, 344] on div "Pen" at bounding box center [29, 407] width 10 height 6
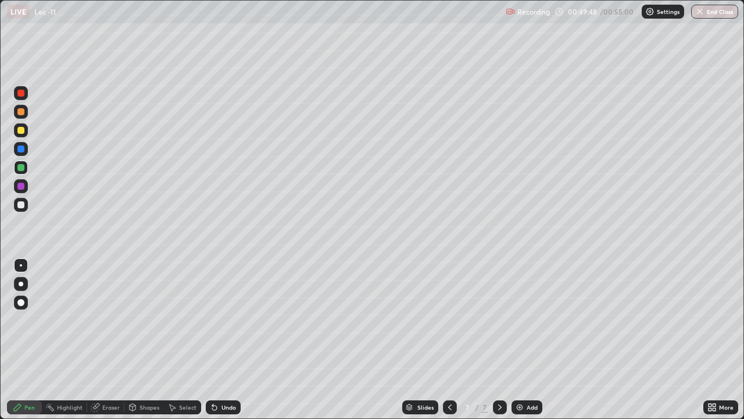
click at [23, 131] on div at bounding box center [20, 130] width 7 height 7
click at [106, 344] on div "Eraser" at bounding box center [110, 407] width 17 height 6
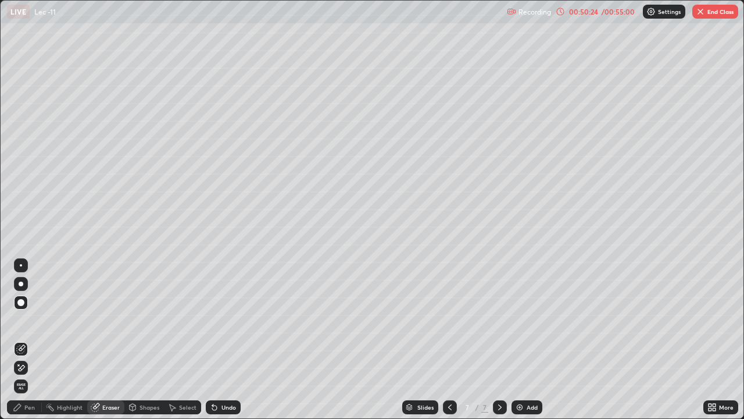
click at [35, 344] on div "Pen" at bounding box center [24, 407] width 35 height 14
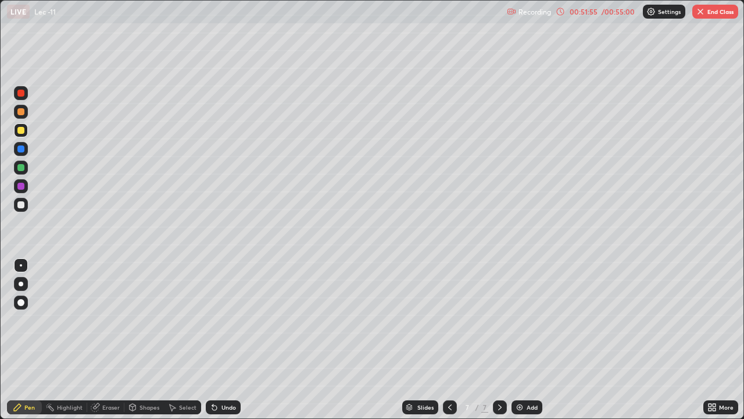
click at [24, 130] on div at bounding box center [20, 130] width 7 height 7
click at [22, 94] on div at bounding box center [20, 93] width 7 height 7
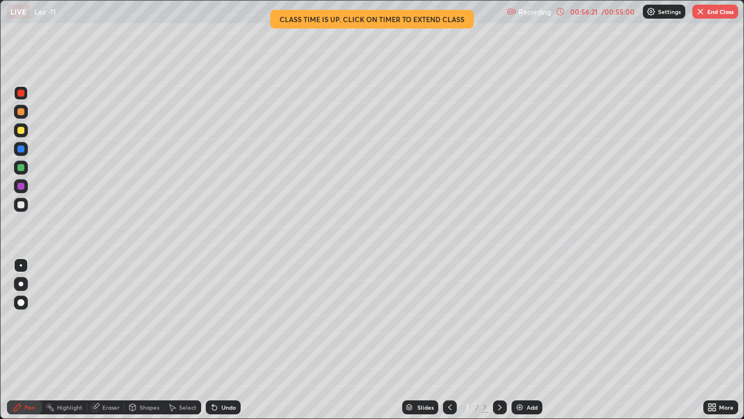
click at [21, 131] on div at bounding box center [20, 130] width 7 height 7
click at [716, 15] on button "End Class" at bounding box center [715, 12] width 46 height 14
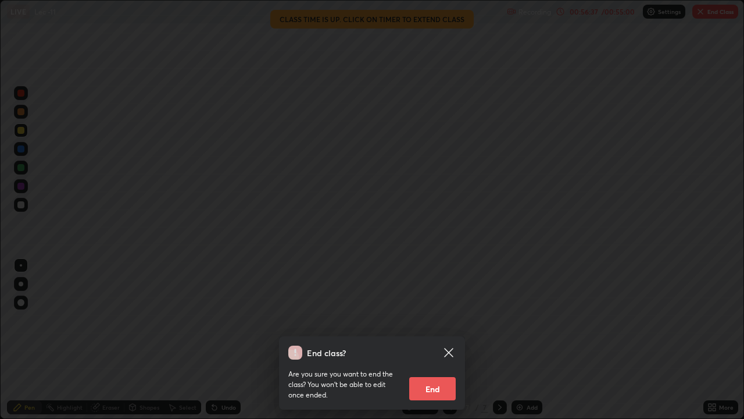
click at [435, 344] on button "End" at bounding box center [432, 388] width 47 height 23
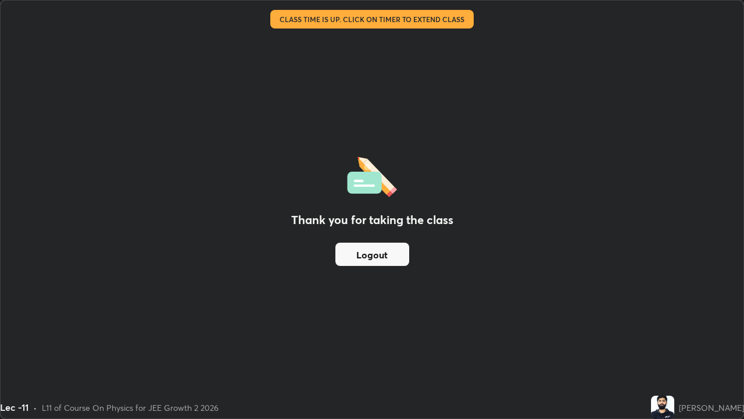
click at [398, 257] on button "Logout" at bounding box center [372, 253] width 74 height 23
click at [392, 255] on button "Logout" at bounding box center [372, 253] width 74 height 23
